Goal: Transaction & Acquisition: Purchase product/service

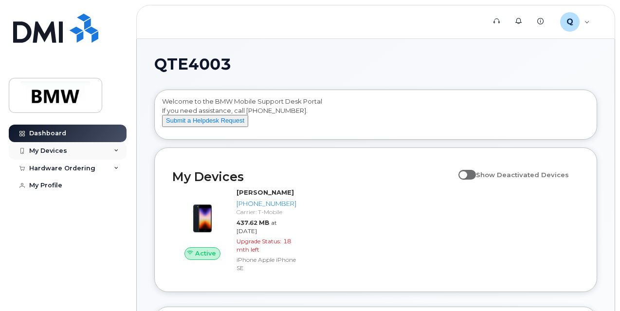
click at [95, 153] on div "My Devices" at bounding box center [68, 151] width 118 height 18
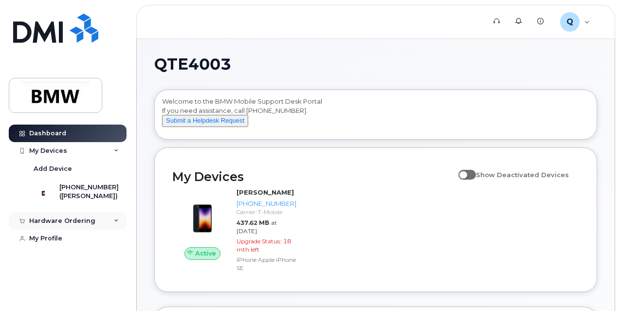
click at [77, 230] on div "Hardware Ordering" at bounding box center [68, 221] width 118 height 18
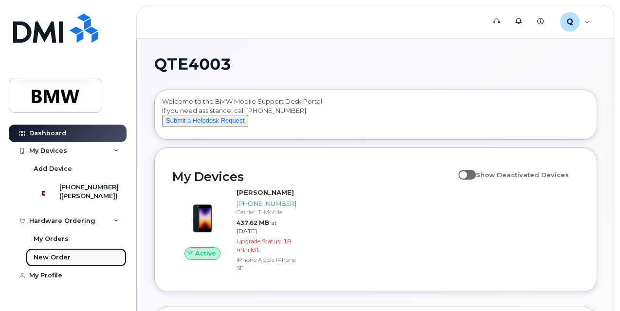
click at [83, 265] on link "New Order" at bounding box center [76, 257] width 101 height 19
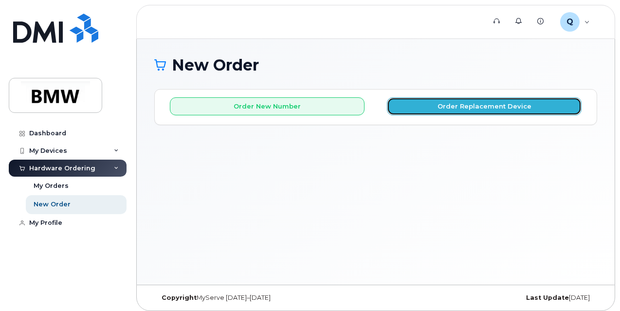
click at [423, 106] on button "Order Replacement Device" at bounding box center [484, 106] width 195 height 18
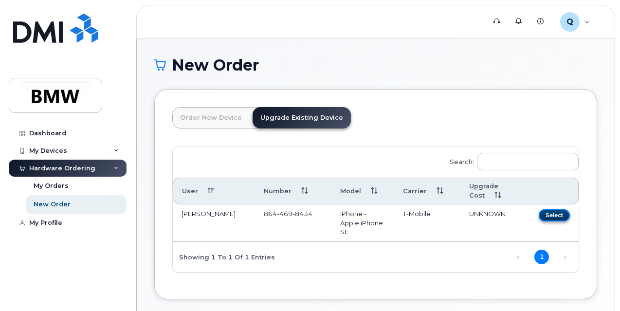
click at [539, 213] on button "Select" at bounding box center [554, 215] width 31 height 12
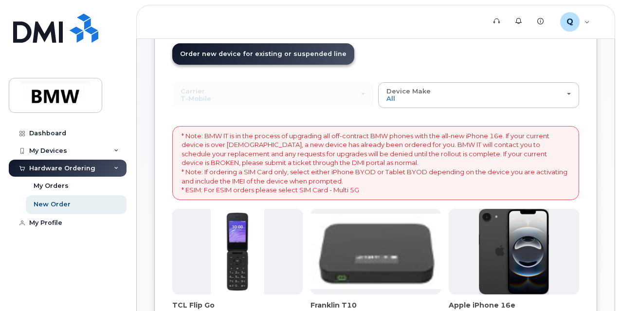
scroll to position [49, 0]
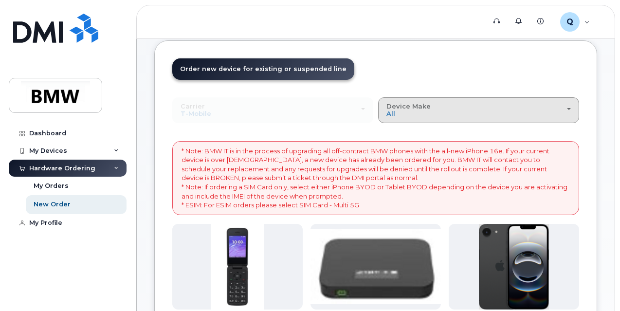
click at [387, 114] on div "Device Make All Cell Phone iPhone Modem" at bounding box center [479, 110] width 185 height 15
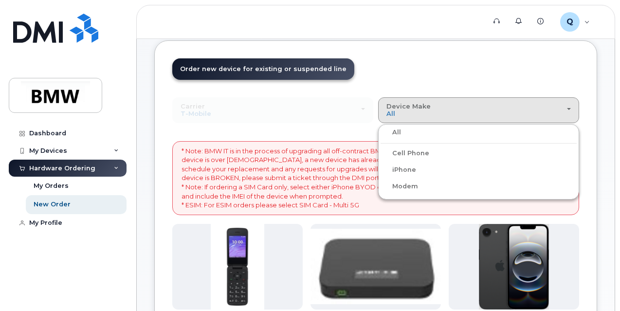
click at [381, 169] on label "iPhone" at bounding box center [399, 170] width 36 height 12
click at [0, 0] on input "iPhone" at bounding box center [0, 0] width 0 height 0
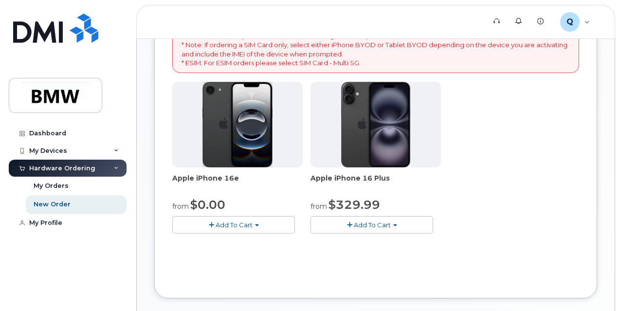
scroll to position [195, 0]
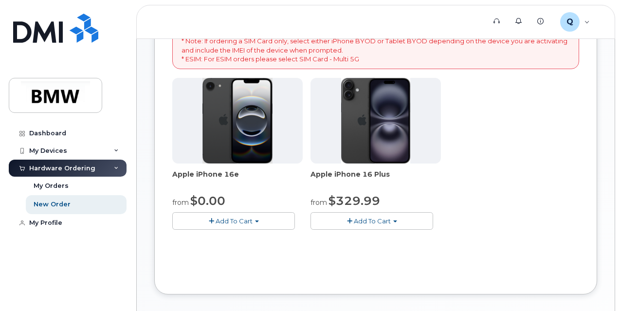
click at [216, 225] on span "Add To Cart" at bounding box center [234, 221] width 37 height 8
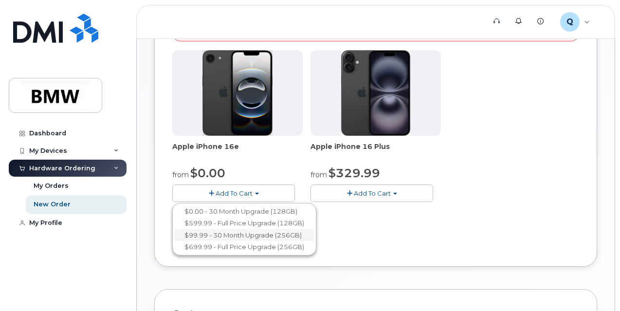
scroll to position [243, 0]
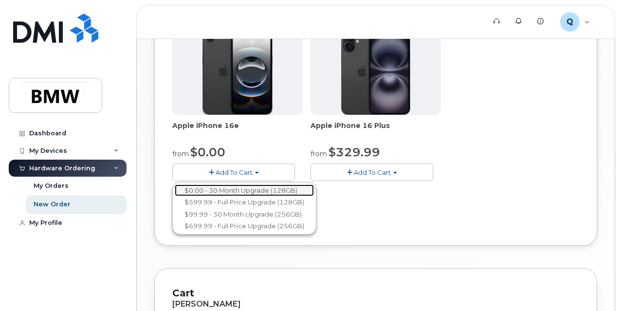
click at [290, 197] on link "$0.00 - 30 Month Upgrade (128GB)" at bounding box center [244, 191] width 139 height 12
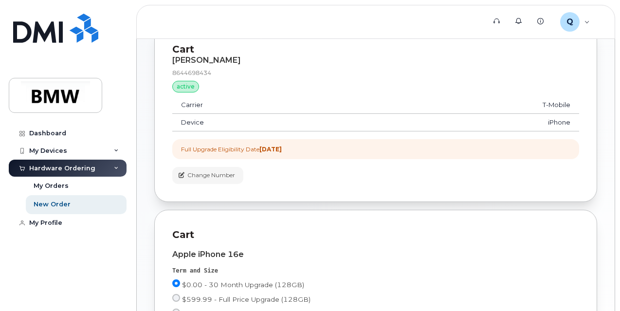
scroll to position [0, 0]
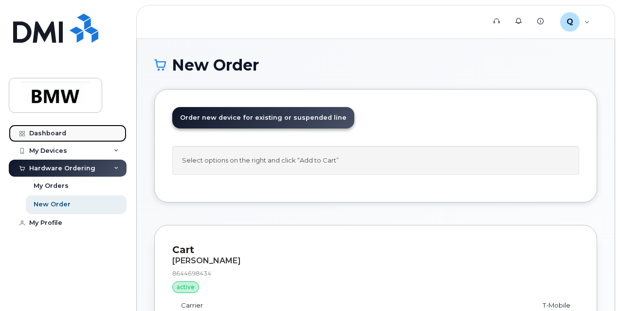
click at [65, 129] on link "Dashboard" at bounding box center [68, 134] width 118 height 18
